Goal: Transaction & Acquisition: Subscribe to service/newsletter

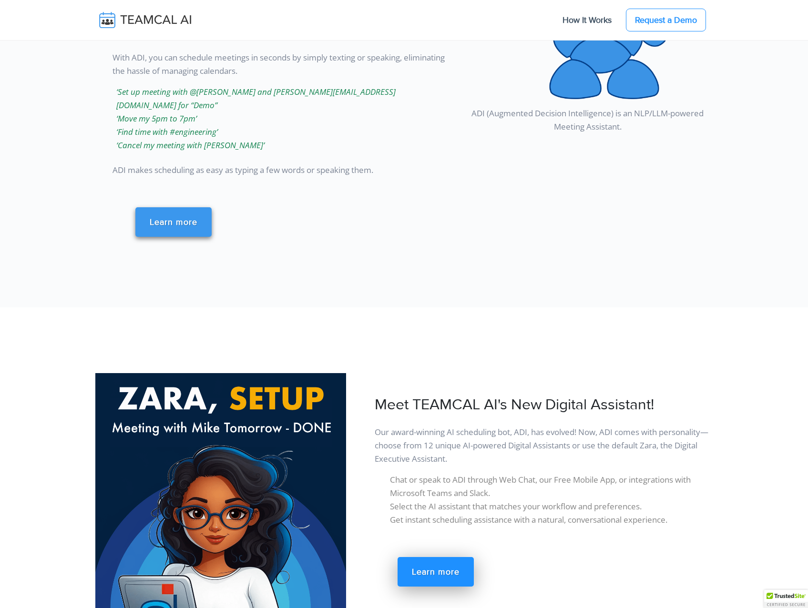
scroll to position [1335, 0]
click at [156, 220] on link "Learn more" at bounding box center [173, 222] width 76 height 30
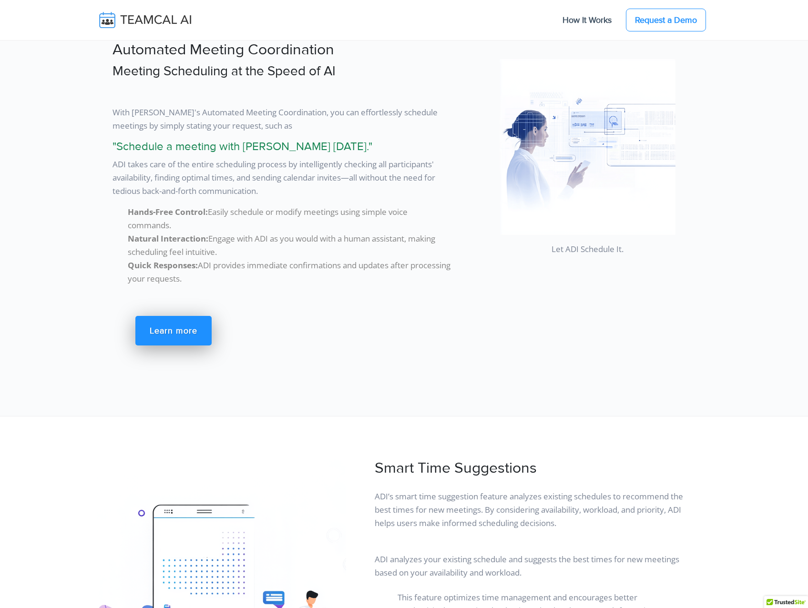
scroll to position [3814, 0]
click at [646, 26] on link "Request a Demo" at bounding box center [666, 20] width 80 height 23
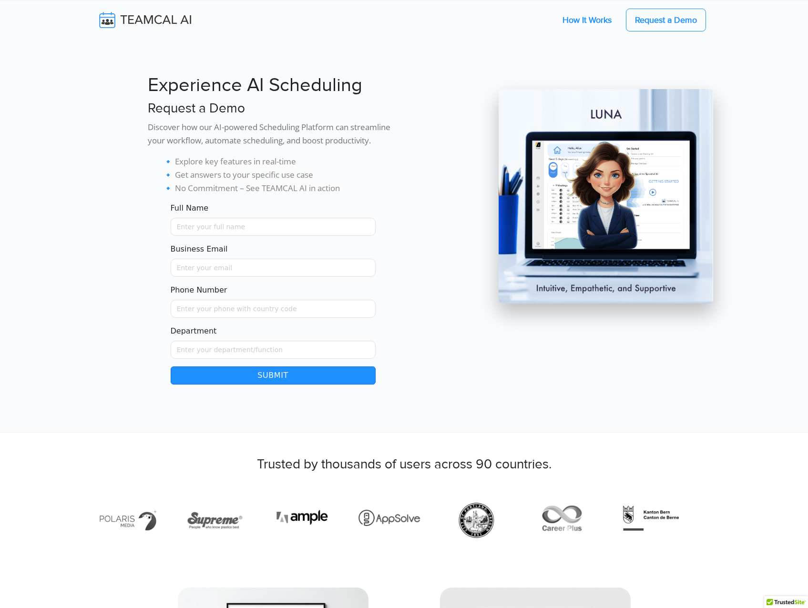
click at [579, 24] on link "How It Works" at bounding box center [587, 20] width 68 height 20
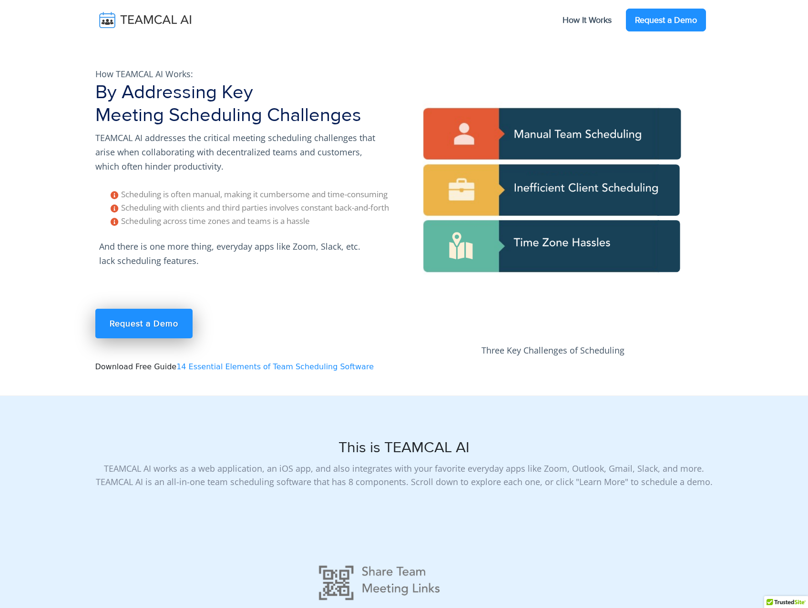
click at [645, 14] on link "Request a Demo" at bounding box center [666, 20] width 80 height 23
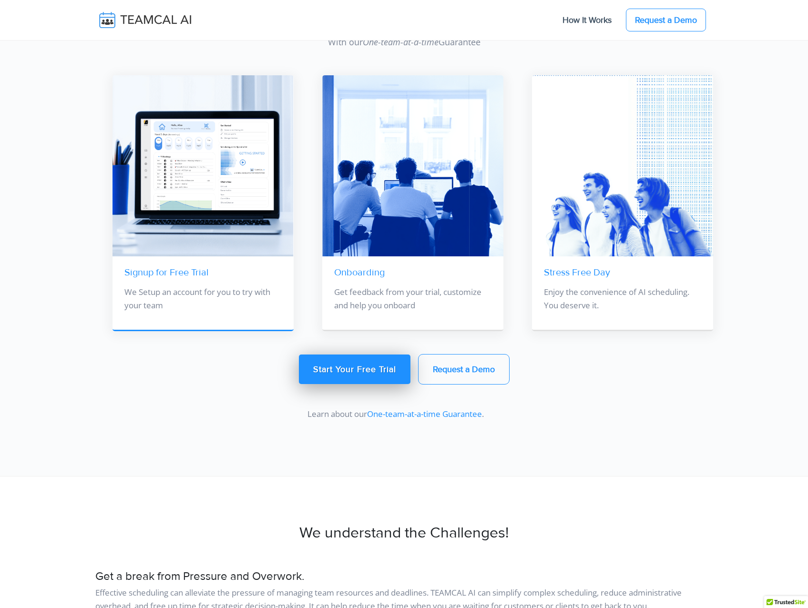
scroll to position [1096, 0]
click at [181, 270] on link "Signup for Free Trial" at bounding box center [166, 271] width 84 height 11
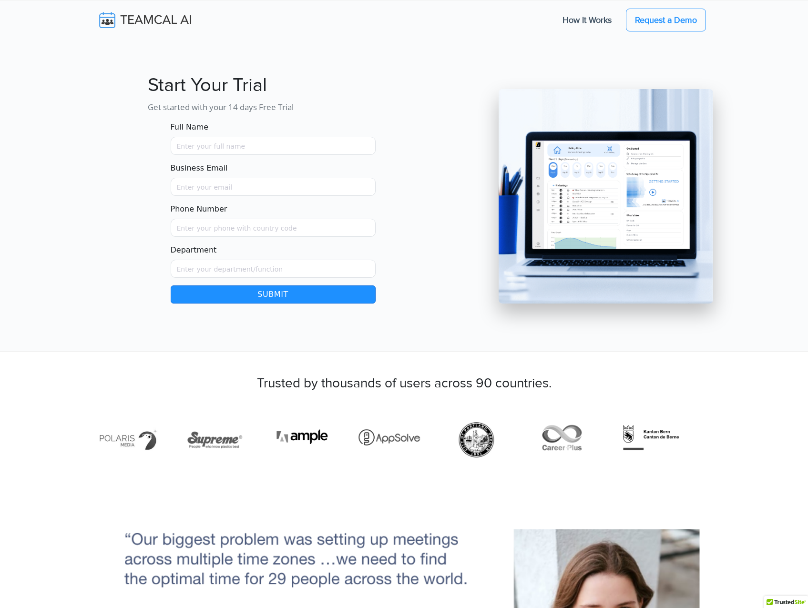
click at [61, 300] on section "Start Your Trial Get started with your 14 days Free Trial Full Name Business Em…" at bounding box center [404, 175] width 808 height 351
